Goal: Task Accomplishment & Management: Complete application form

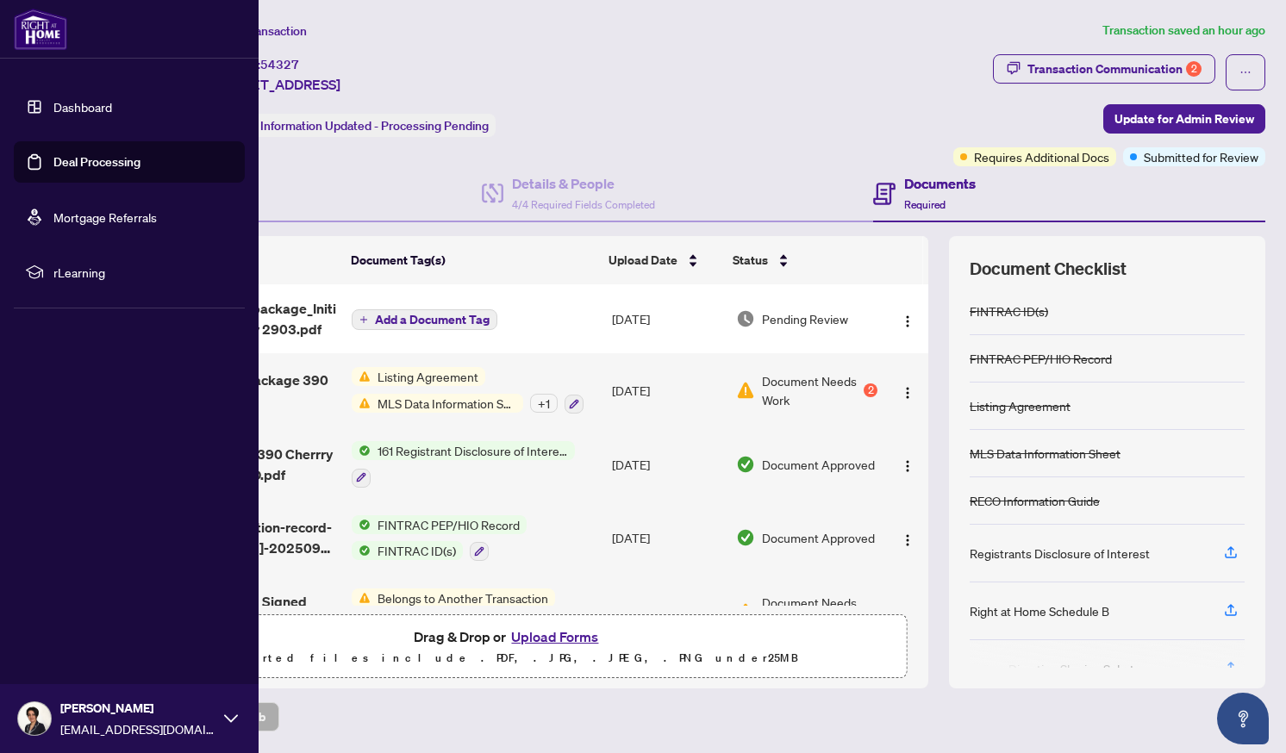
click at [95, 165] on link "Deal Processing" at bounding box center [96, 162] width 87 height 16
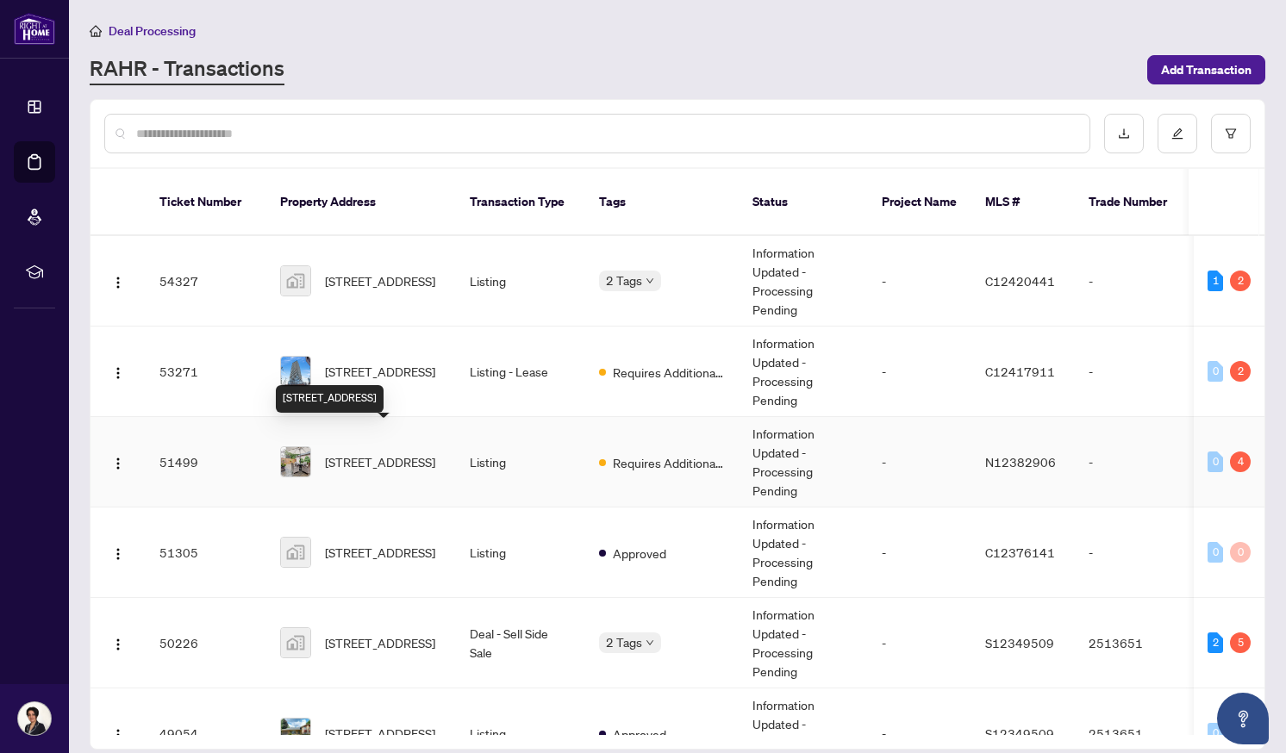
click at [386, 453] on span "[STREET_ADDRESS]" at bounding box center [380, 462] width 110 height 19
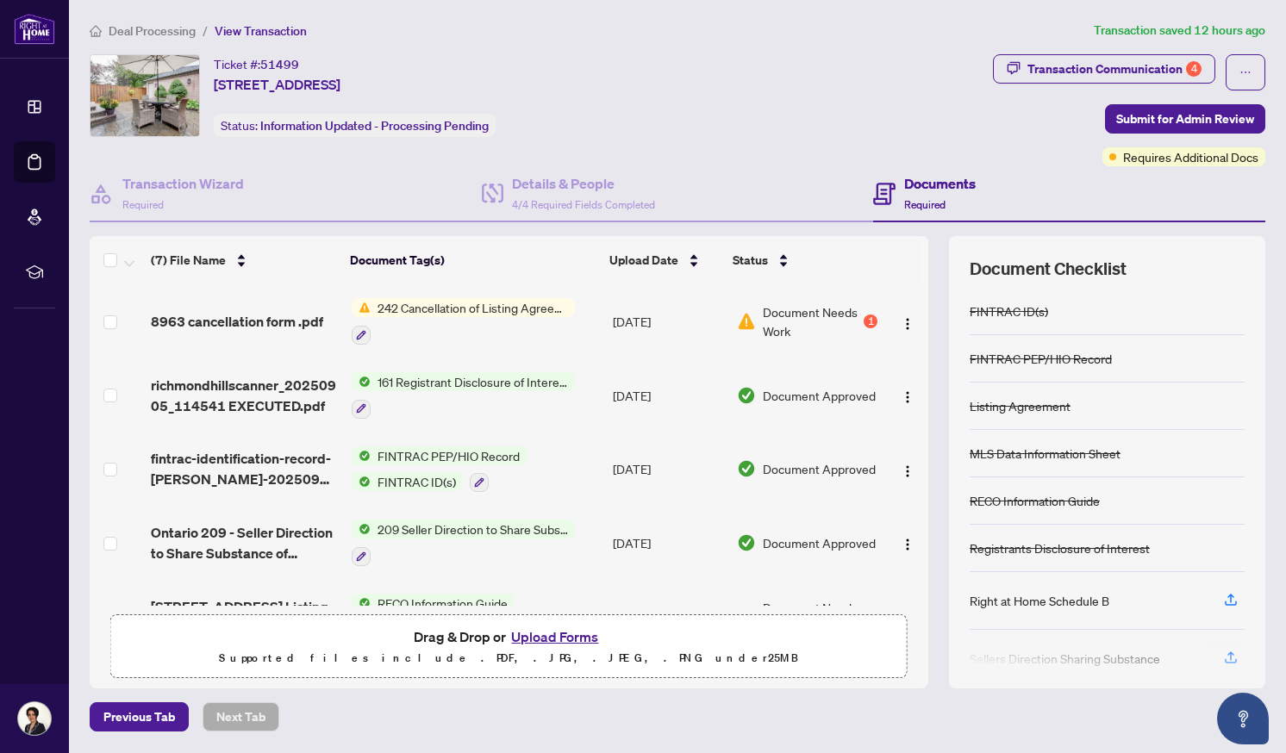
click at [533, 634] on button "Upload Forms" at bounding box center [554, 637] width 97 height 22
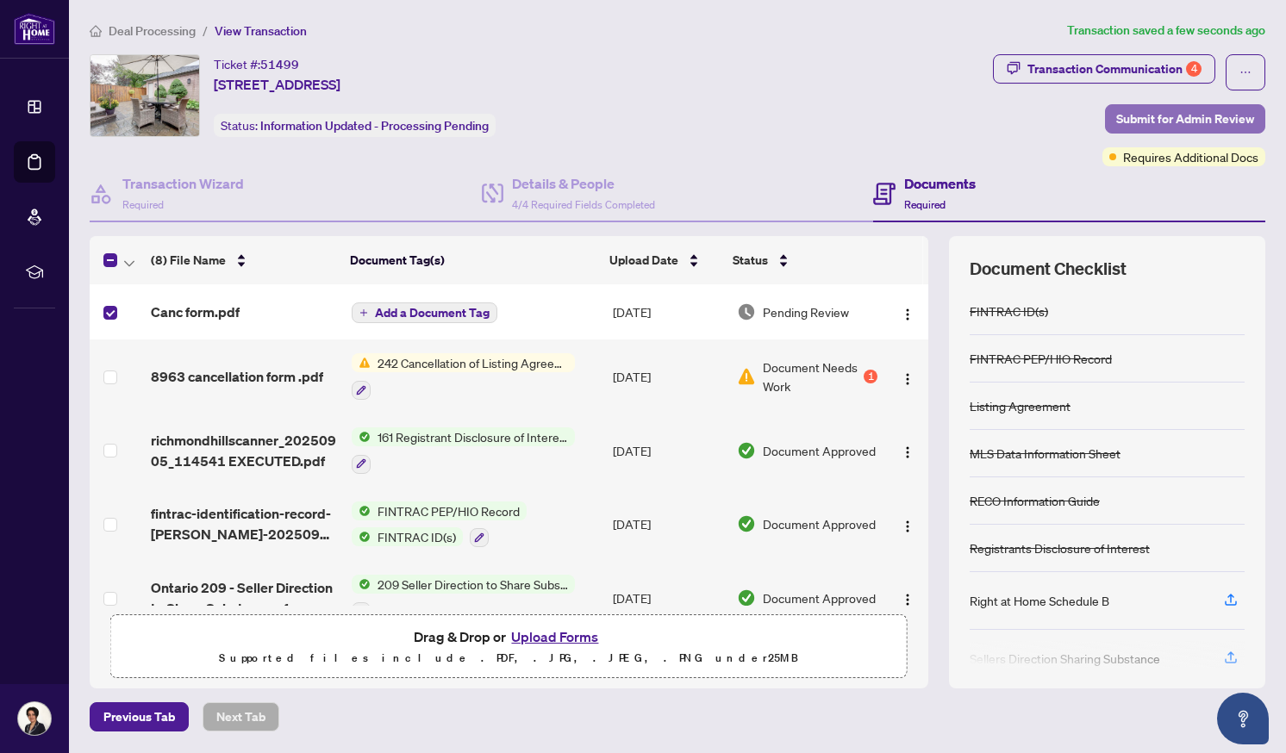
click at [1209, 118] on span "Submit for Admin Review" at bounding box center [1185, 119] width 138 height 28
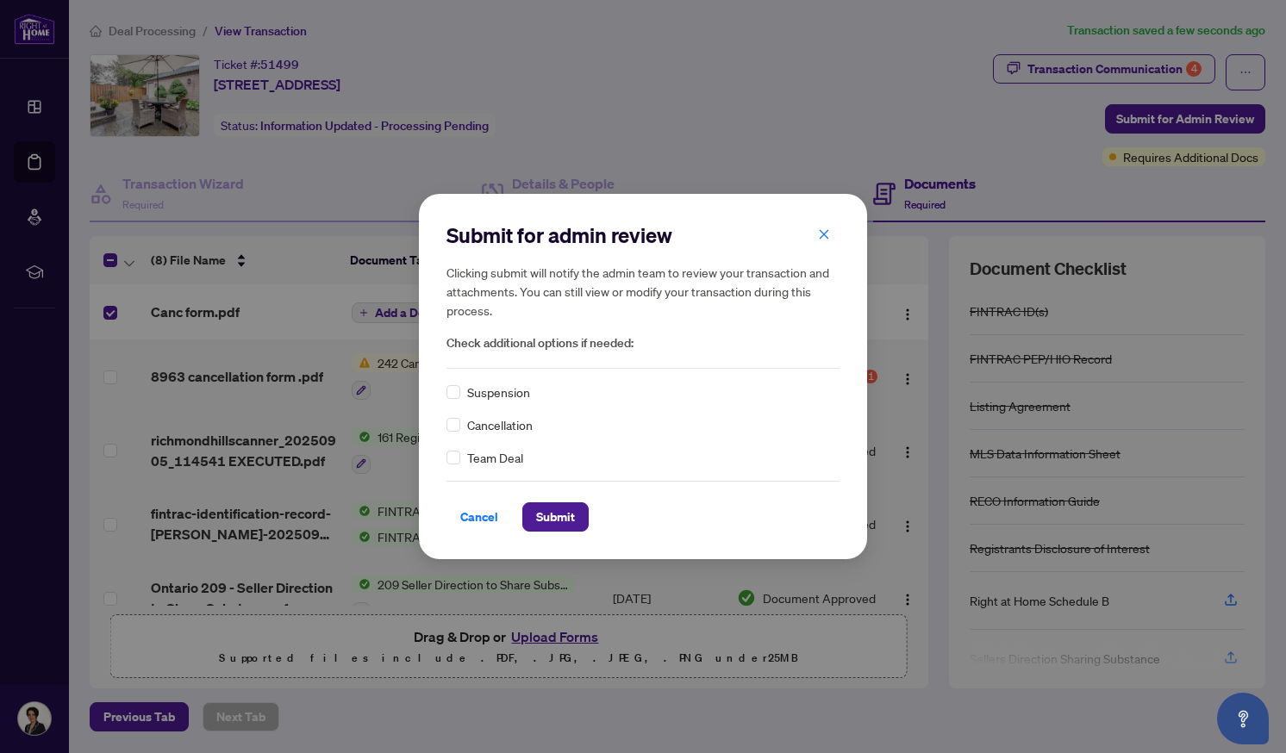
click at [460, 422] on div "Cancellation" at bounding box center [643, 424] width 393 height 19
click at [545, 516] on span "Submit" at bounding box center [555, 517] width 39 height 28
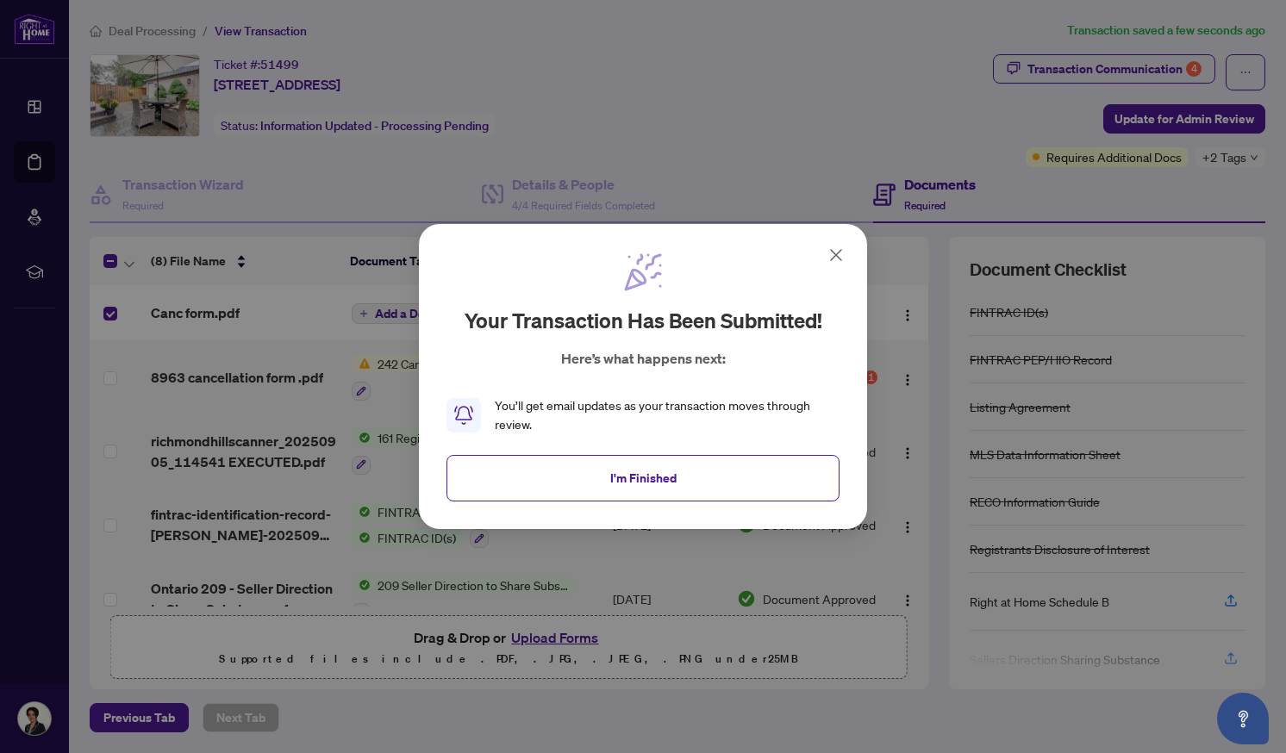
click at [840, 258] on icon at bounding box center [836, 255] width 21 height 21
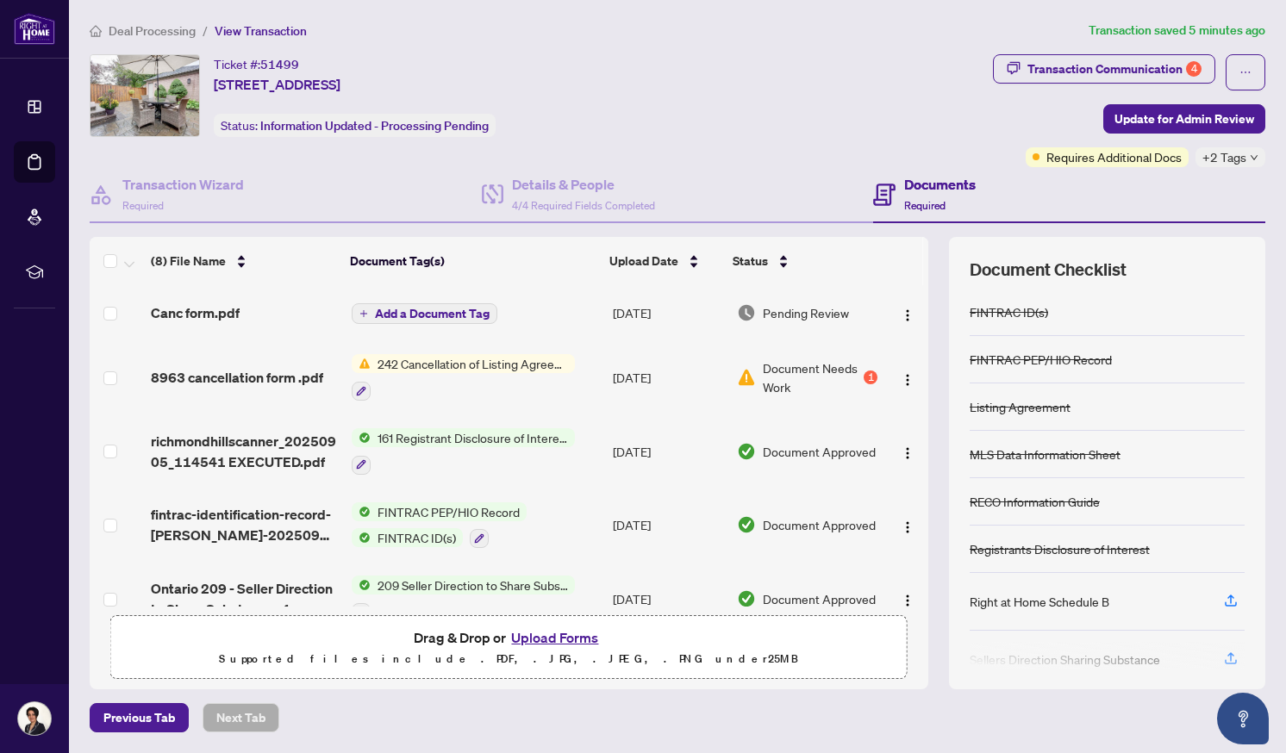
click at [816, 362] on span "Document Needs Work" at bounding box center [812, 378] width 98 height 38
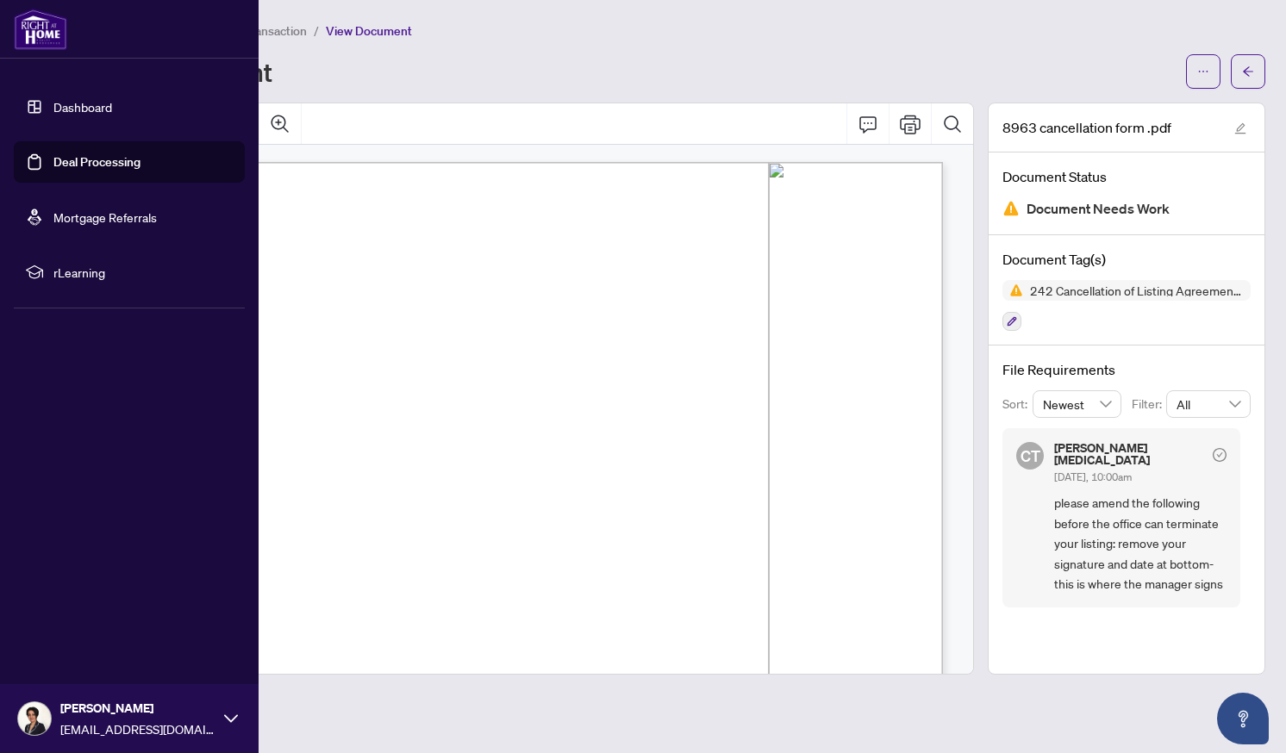
click at [80, 100] on link "Dashboard" at bounding box center [82, 107] width 59 height 16
